Goal: Task Accomplishment & Management: Complete application form

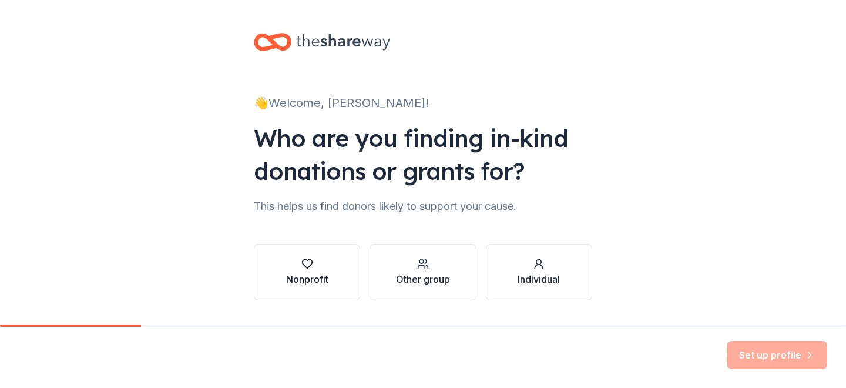
click at [320, 262] on div "button" at bounding box center [307, 264] width 42 height 12
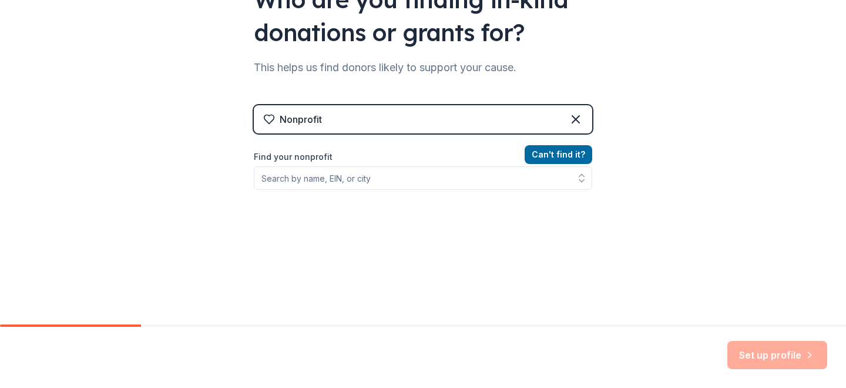
scroll to position [142, 0]
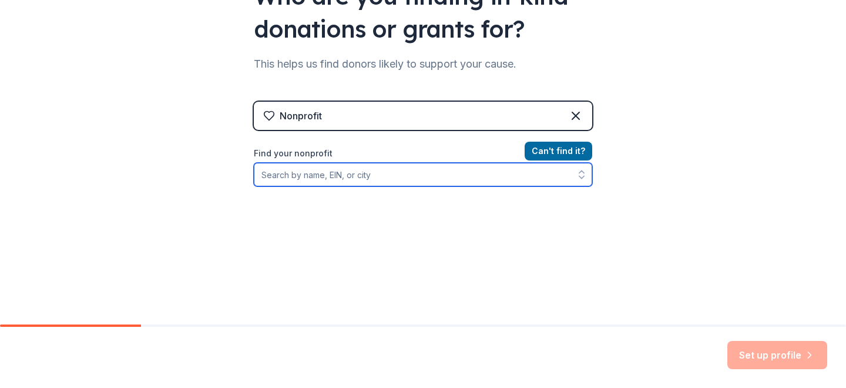
click at [378, 173] on input "Find your nonprofit" at bounding box center [423, 175] width 339 height 24
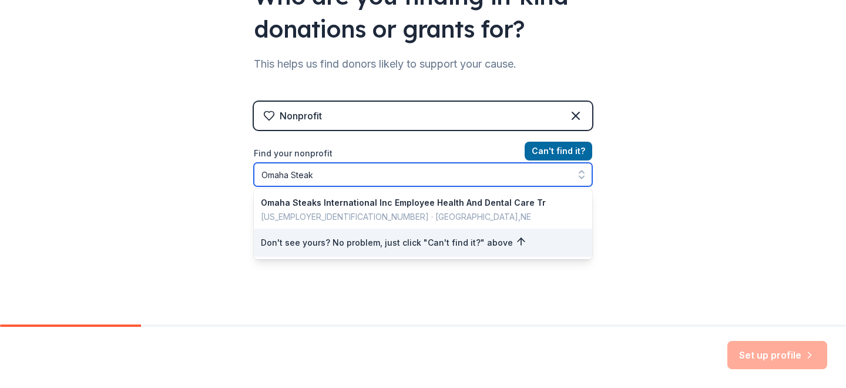
type input "Omaha Steaks"
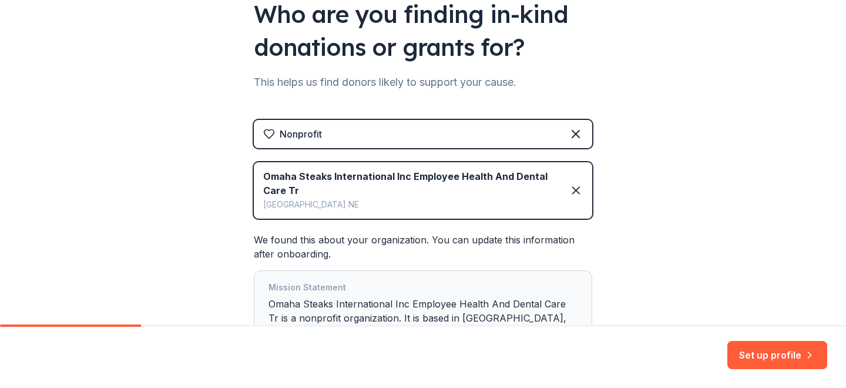
scroll to position [150, 0]
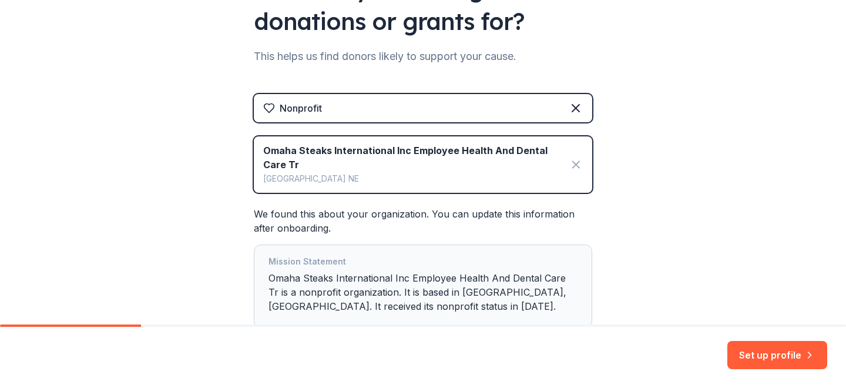
click at [578, 163] on icon at bounding box center [576, 164] width 14 height 14
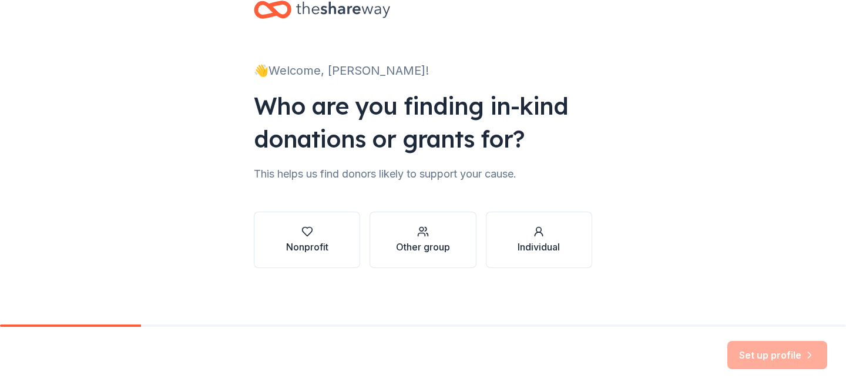
scroll to position [0, 0]
click at [331, 230] on button "Nonprofit" at bounding box center [307, 240] width 106 height 56
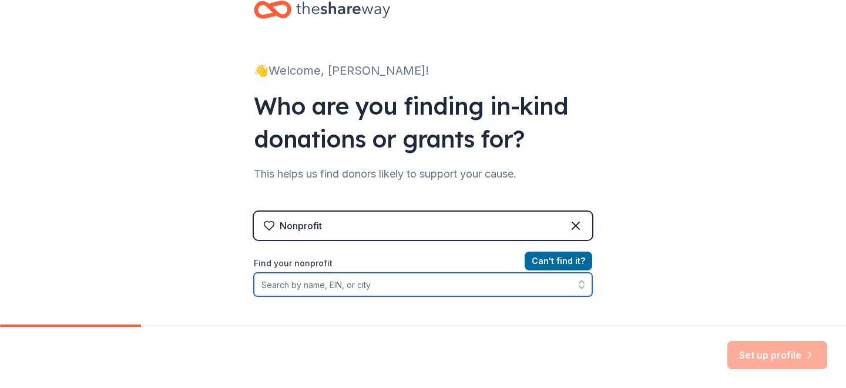
click at [377, 284] on input "Find your nonprofit" at bounding box center [423, 285] width 339 height 24
type input "N"
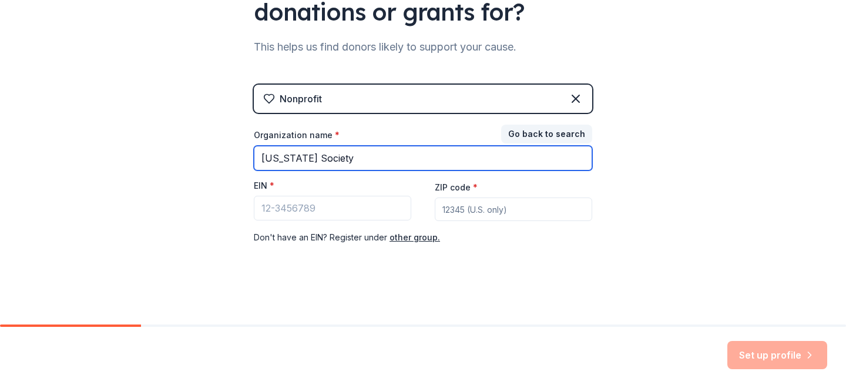
scroll to position [159, 0]
type input "[US_STATE] Society"
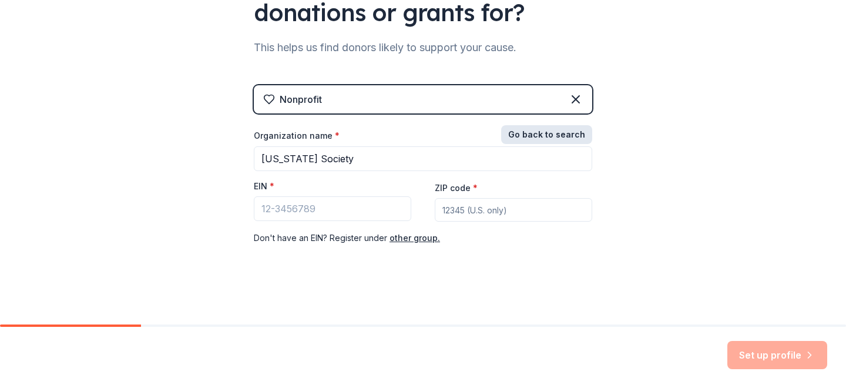
click at [565, 130] on button "Go back to search" at bounding box center [546, 134] width 91 height 19
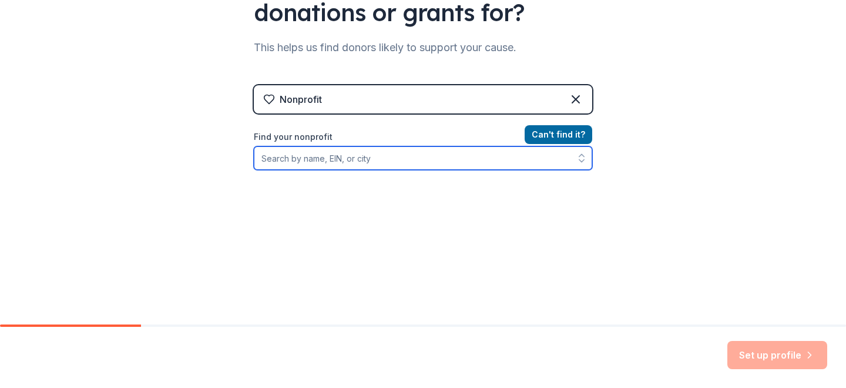
click at [366, 159] on input "Find your nonprofit" at bounding box center [423, 158] width 339 height 24
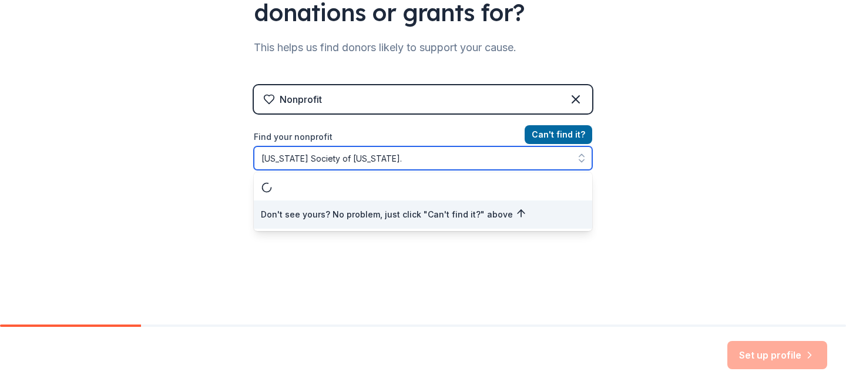
type input "[US_STATE] Society of [US_STATE]"
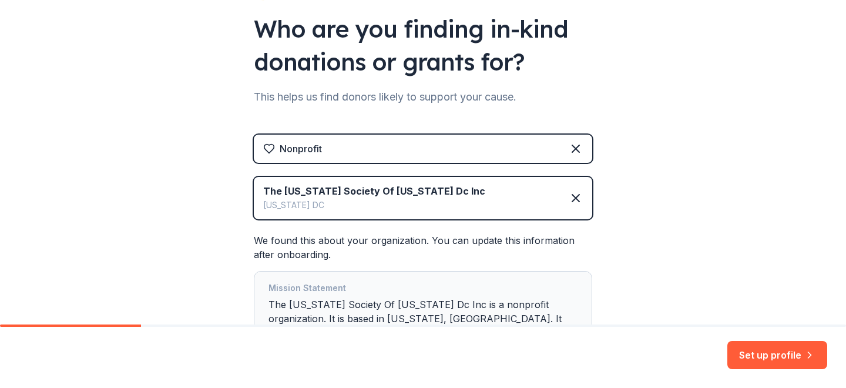
scroll to position [110, 0]
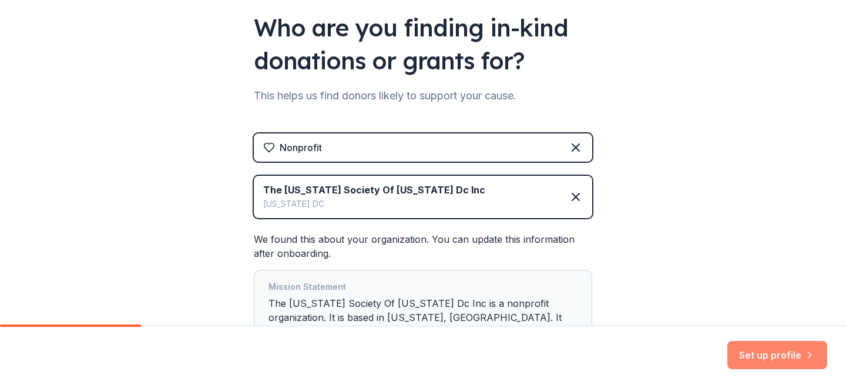
click at [781, 352] on button "Set up profile" at bounding box center [778, 355] width 100 height 28
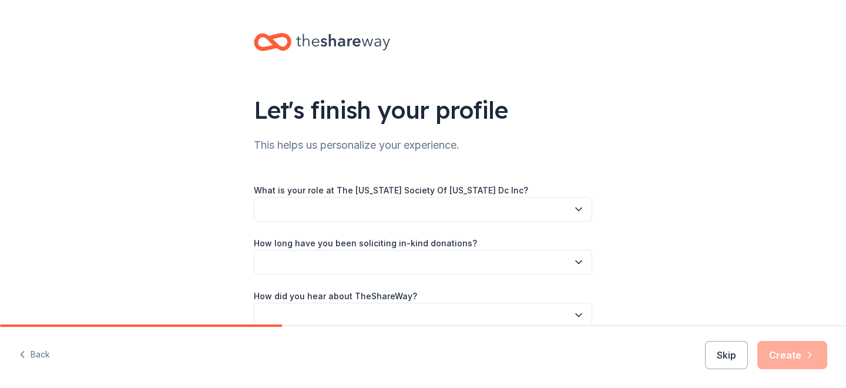
click at [472, 203] on button "button" at bounding box center [423, 209] width 339 height 25
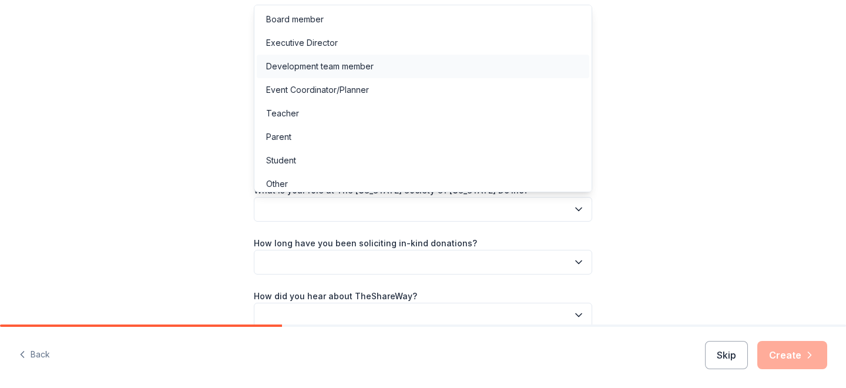
click at [340, 60] on div "Development team member" at bounding box center [320, 66] width 108 height 14
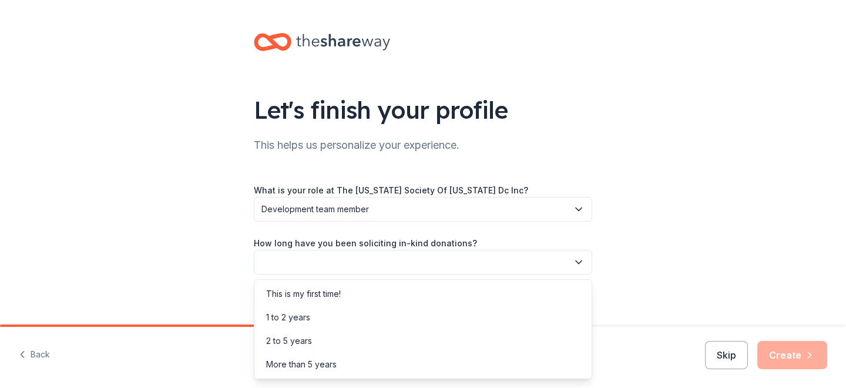
click at [582, 259] on icon "button" at bounding box center [579, 262] width 12 height 12
click at [331, 316] on div "1 to 2 years" at bounding box center [423, 318] width 333 height 24
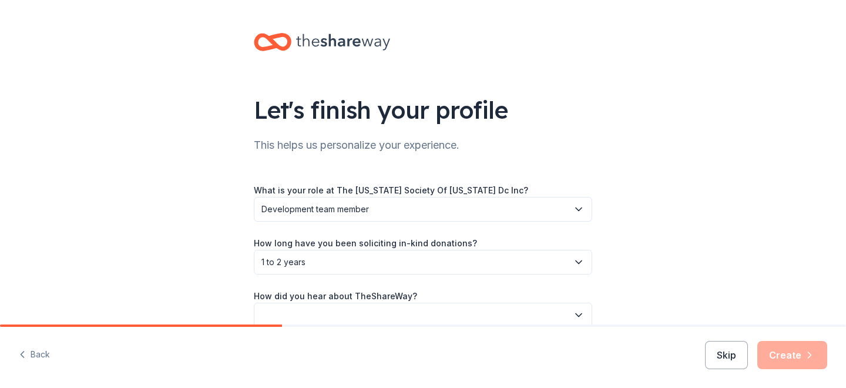
click at [574, 257] on icon "button" at bounding box center [579, 262] width 12 height 12
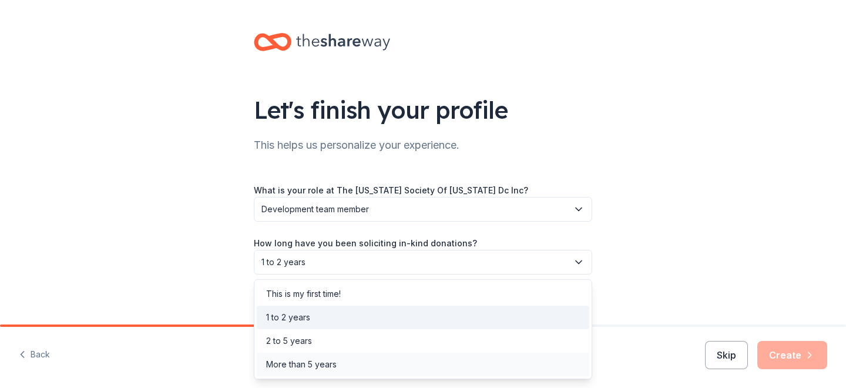
click at [335, 358] on div "More than 5 years" at bounding box center [301, 364] width 71 height 14
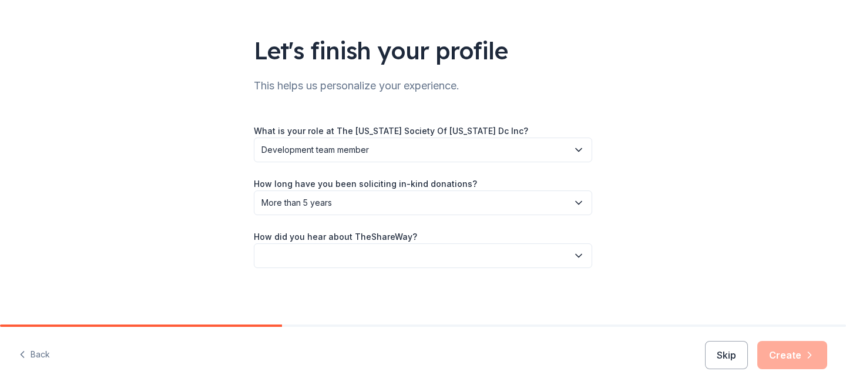
scroll to position [59, 0]
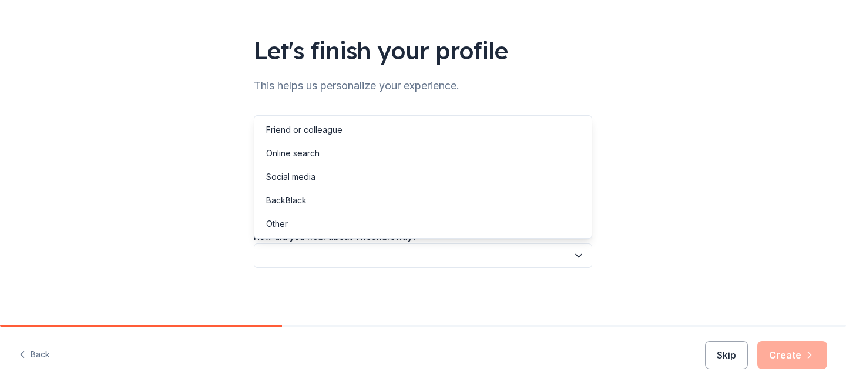
click at [581, 253] on icon "button" at bounding box center [579, 256] width 12 height 12
click at [311, 156] on div "Online search" at bounding box center [292, 153] width 53 height 14
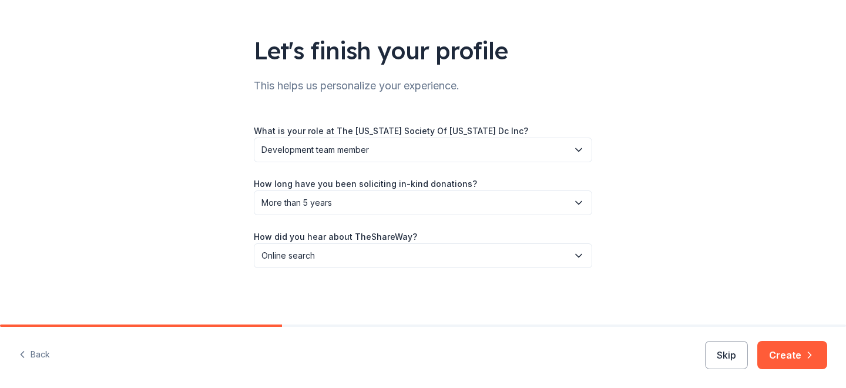
scroll to position [0, 0]
click at [790, 357] on button "Create" at bounding box center [793, 355] width 70 height 28
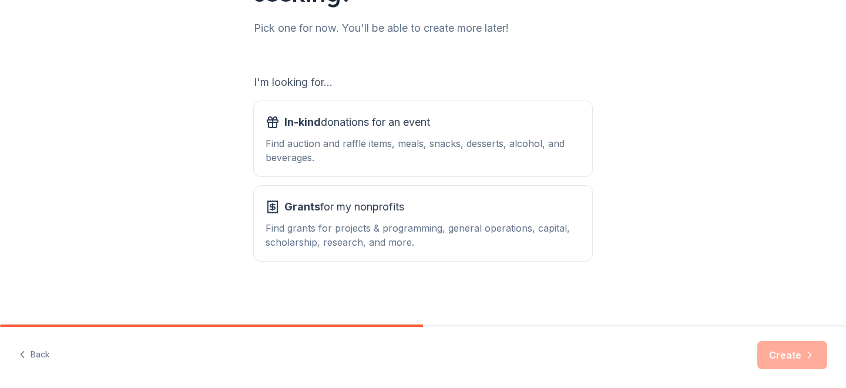
scroll to position [150, 0]
click at [467, 145] on div "Find auction and raffle items, meals, snacks, desserts, alcohol, and beverages." at bounding box center [423, 150] width 315 height 28
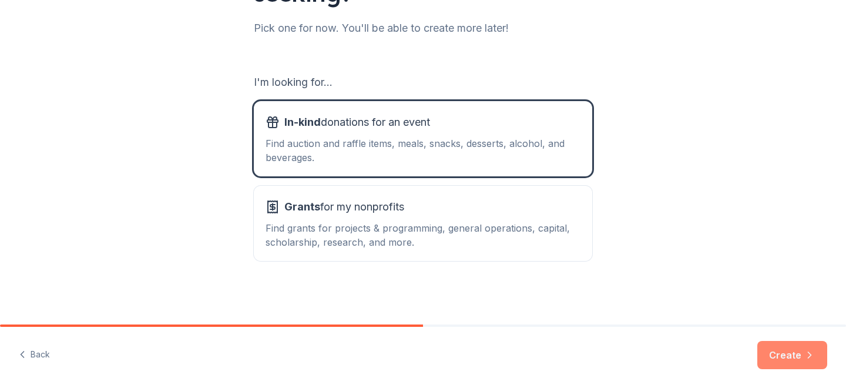
click at [800, 358] on button "Create" at bounding box center [793, 355] width 70 height 28
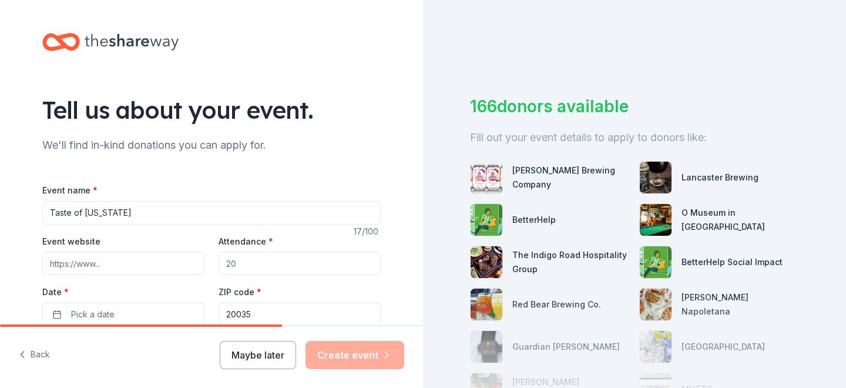
type input "Taste of [US_STATE]"
click at [272, 267] on input "Attendance *" at bounding box center [300, 264] width 162 height 24
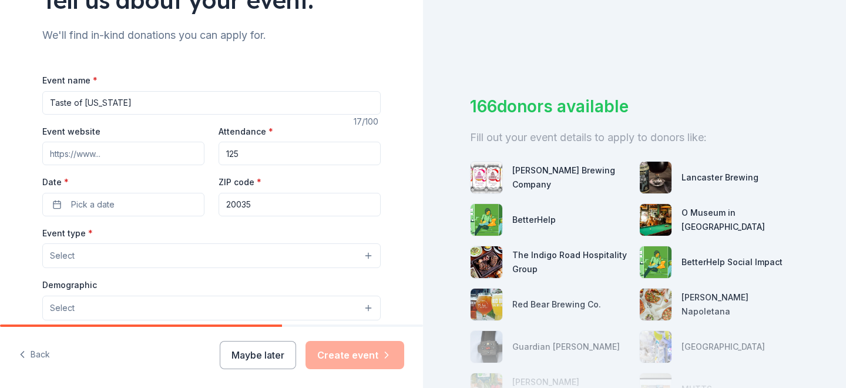
scroll to position [114, 0]
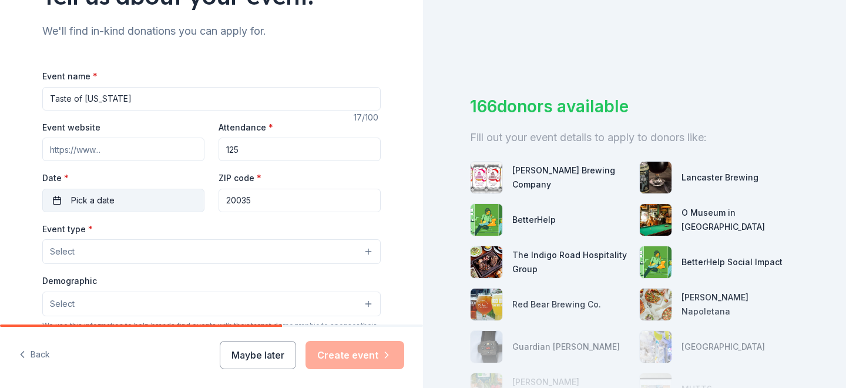
type input "125"
click at [163, 202] on button "Pick a date" at bounding box center [123, 201] width 162 height 24
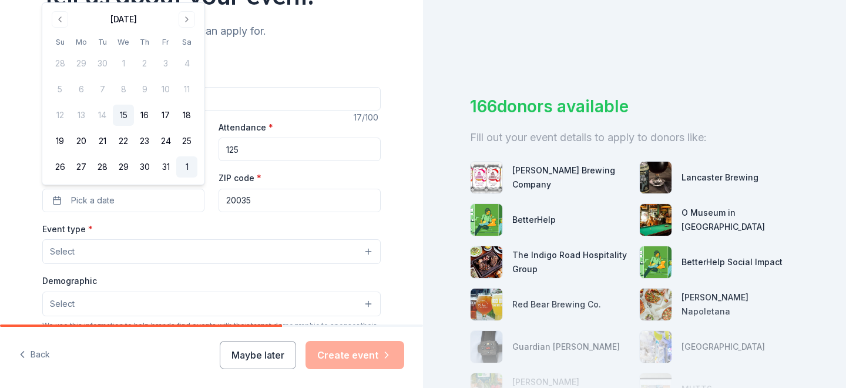
click at [187, 167] on button "1" at bounding box center [186, 166] width 21 height 21
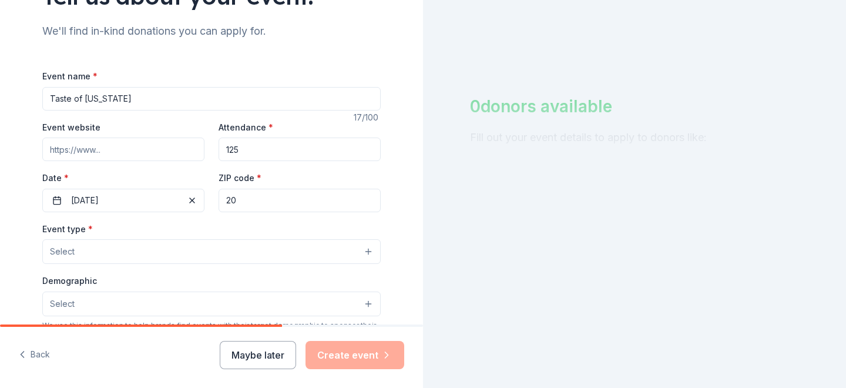
type input "2"
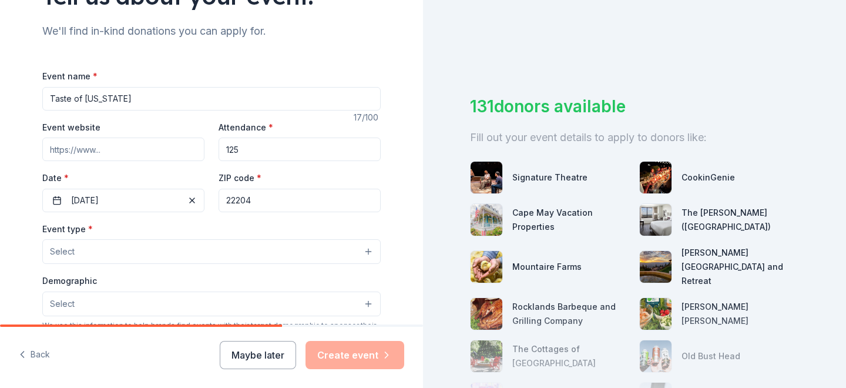
type input "22204"
click at [400, 129] on div "Tell us about your event. We'll find in-kind donations you can apply for. Event…" at bounding box center [211, 277] width 423 height 782
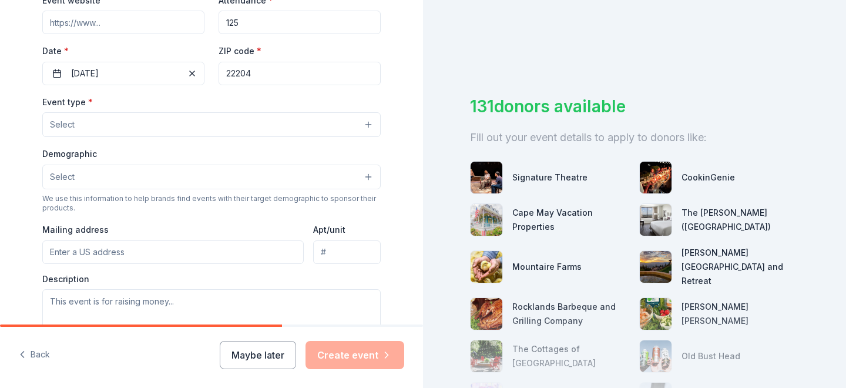
scroll to position [244, 0]
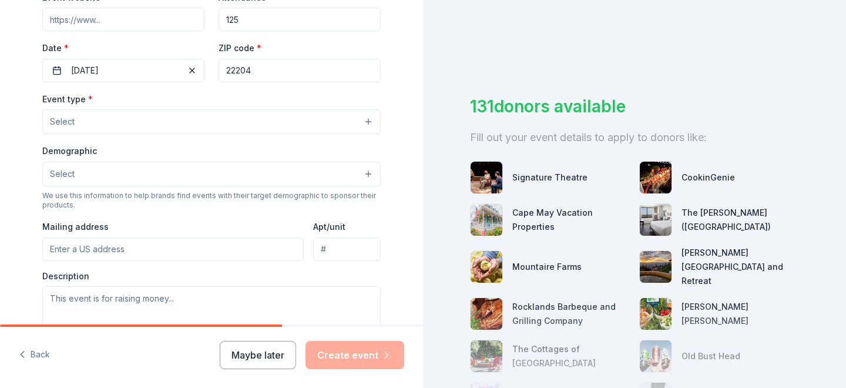
click at [368, 120] on button "Select" at bounding box center [211, 121] width 339 height 25
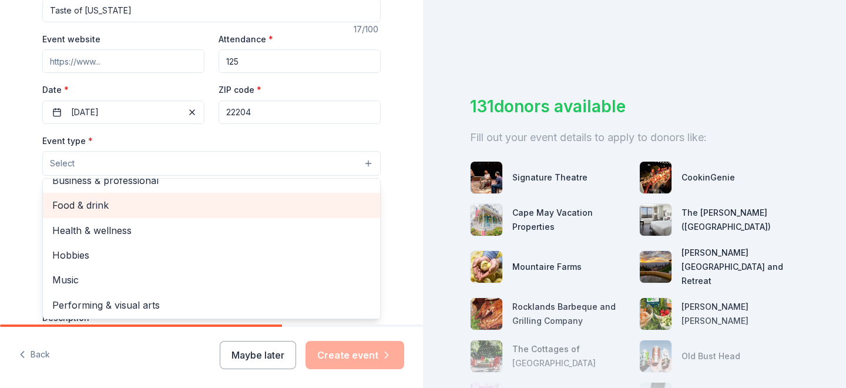
scroll to position [38, 0]
click at [114, 199] on span "Food & drink" at bounding box center [211, 205] width 319 height 15
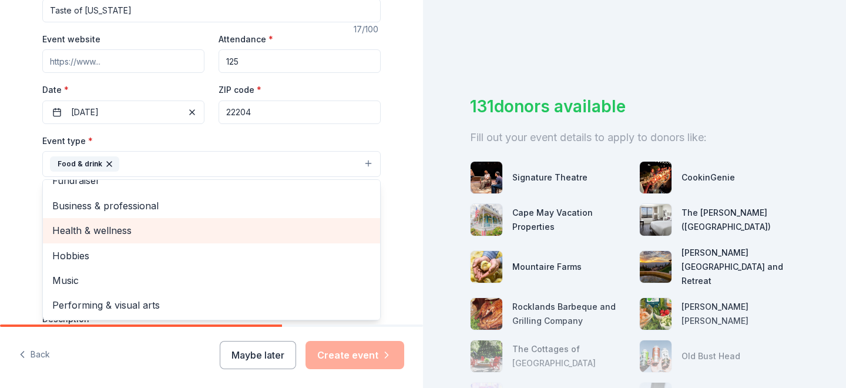
scroll to position [13, 0]
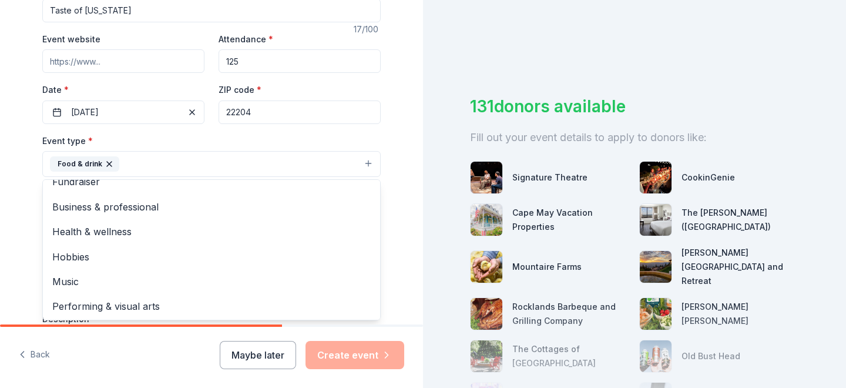
click at [402, 220] on div "Tell us about your event. We'll find in-kind donations you can apply for. Event…" at bounding box center [211, 189] width 423 height 783
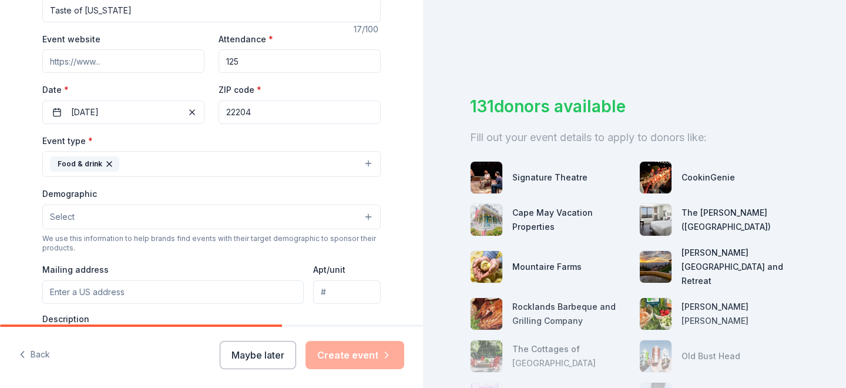
click at [365, 211] on button "Select" at bounding box center [211, 217] width 339 height 25
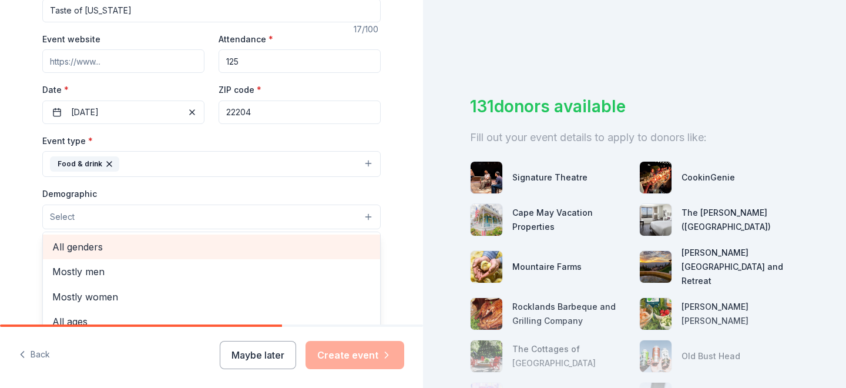
click at [113, 247] on span "All genders" at bounding box center [211, 246] width 319 height 15
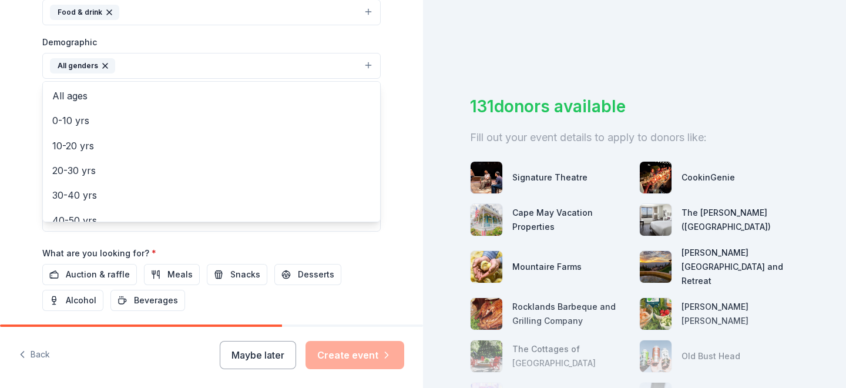
scroll to position [45, 0]
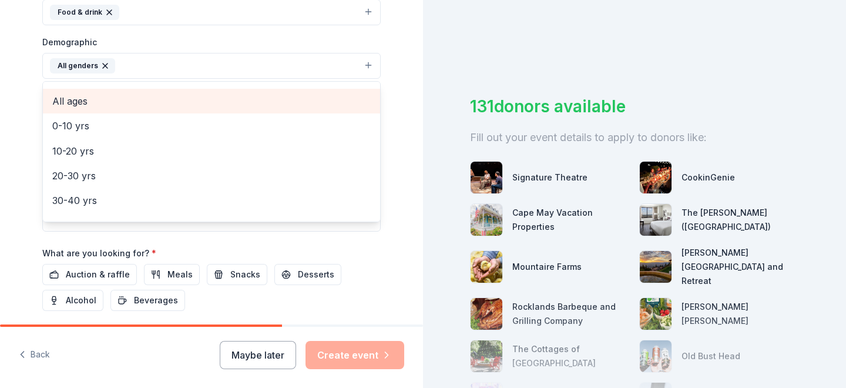
click at [72, 96] on span "All ages" at bounding box center [211, 100] width 319 height 15
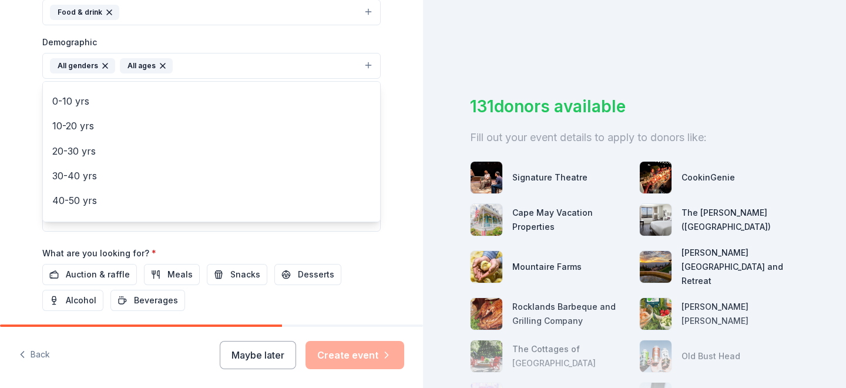
click at [409, 180] on div "Tell us about your event. We'll find in-kind donations you can apply for. Event…" at bounding box center [211, 38] width 423 height 785
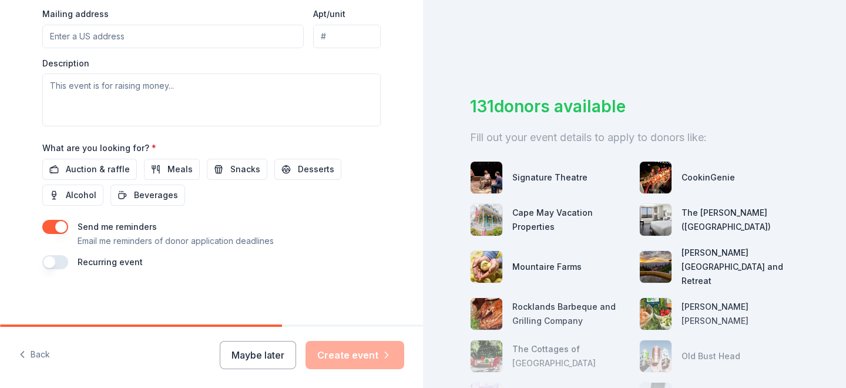
scroll to position [457, 0]
click at [49, 226] on button "button" at bounding box center [55, 229] width 26 height 14
click at [260, 356] on button "Maybe later" at bounding box center [258, 355] width 76 height 28
click at [274, 354] on button "Maybe later" at bounding box center [258, 355] width 76 height 28
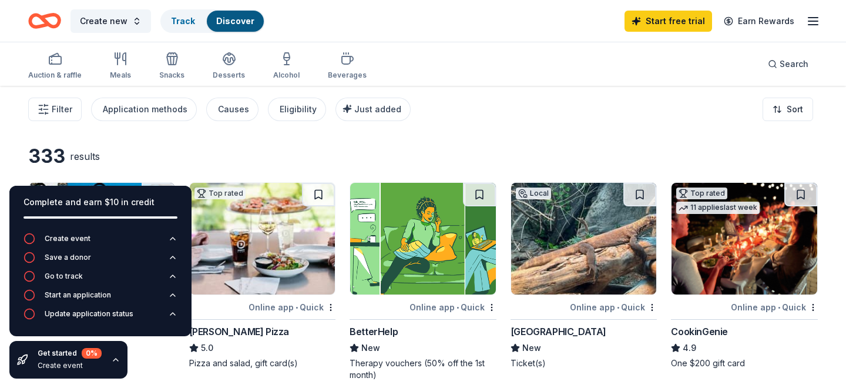
click at [497, 163] on div "333 results" at bounding box center [423, 157] width 790 height 24
